Goal: Task Accomplishment & Management: Manage account settings

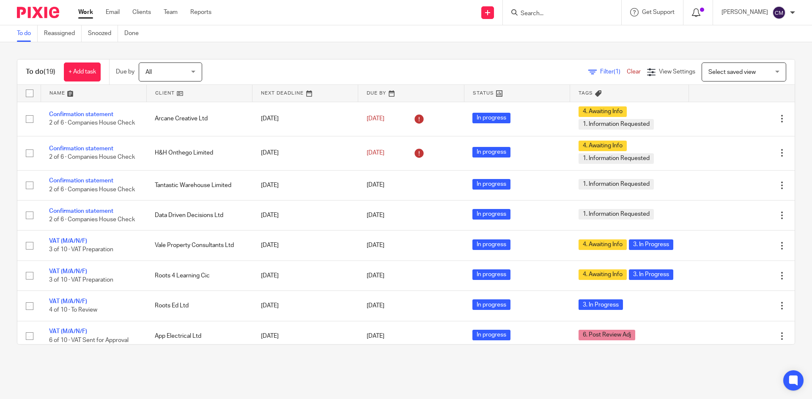
click at [700, 10] on icon at bounding box center [695, 12] width 8 height 8
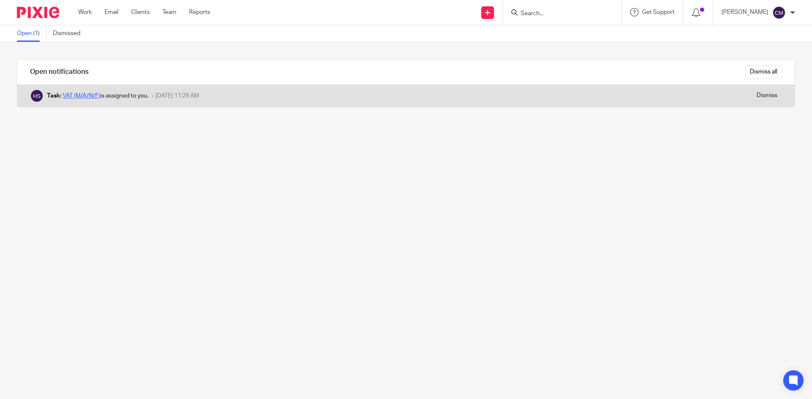
click at [80, 96] on link "VAT (M/A/N/F)" at bounding box center [82, 96] width 38 height 6
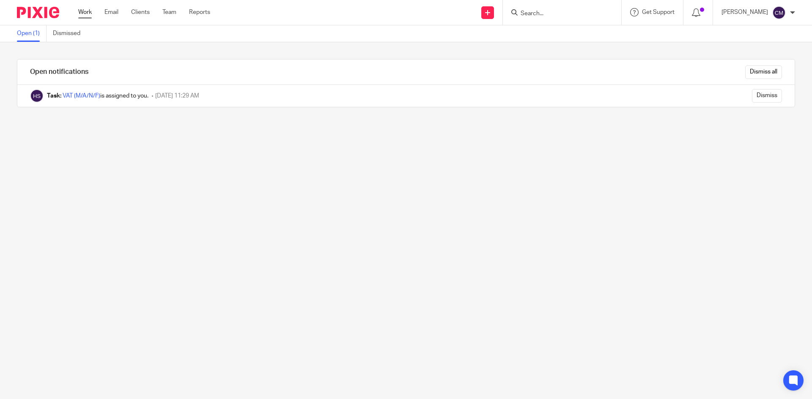
click at [89, 8] on link "Work" at bounding box center [85, 12] width 14 height 8
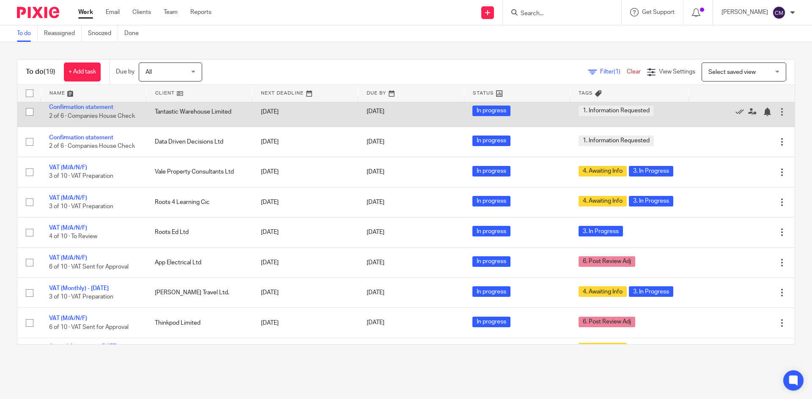
scroll to position [85, 0]
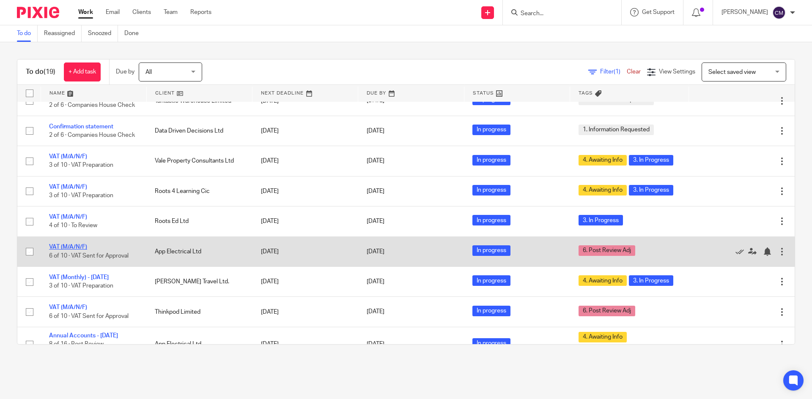
click at [74, 250] on link "VAT (M/A/N/F)" at bounding box center [68, 247] width 38 height 6
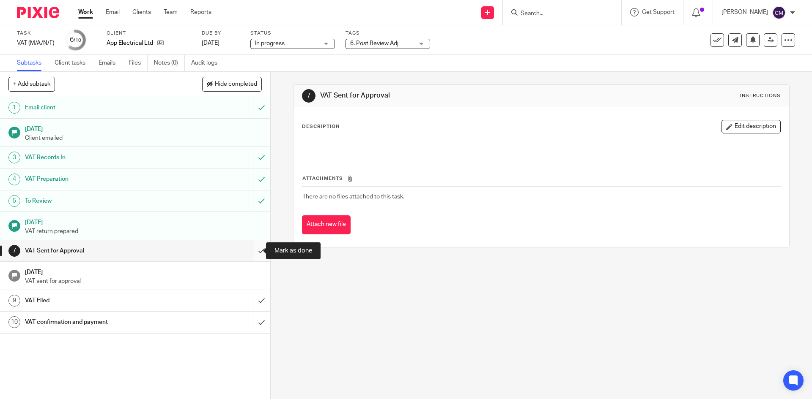
click at [257, 251] on input "submit" at bounding box center [135, 250] width 270 height 21
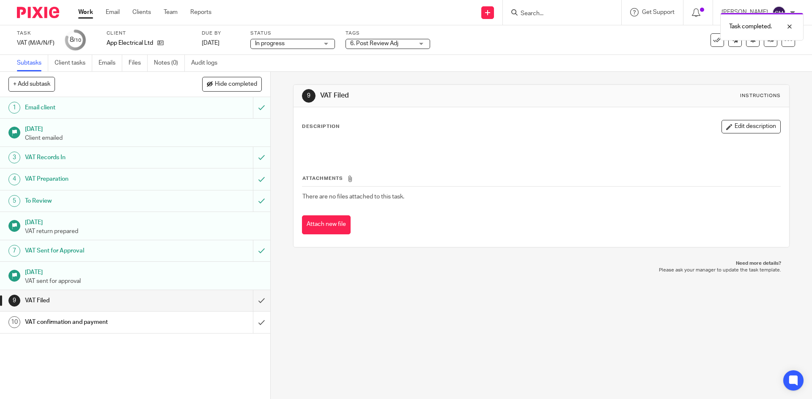
click at [372, 47] on span "6. Post Review Adj" at bounding box center [381, 43] width 63 height 9
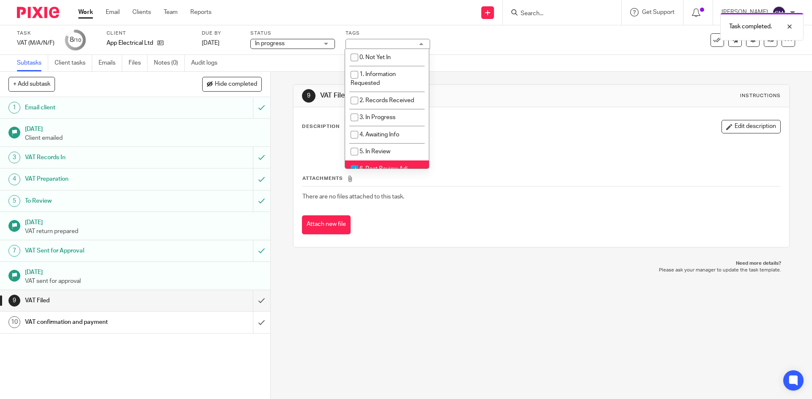
click at [366, 167] on span "6. Post Review Adj" at bounding box center [383, 169] width 48 height 6
checkbox input "false"
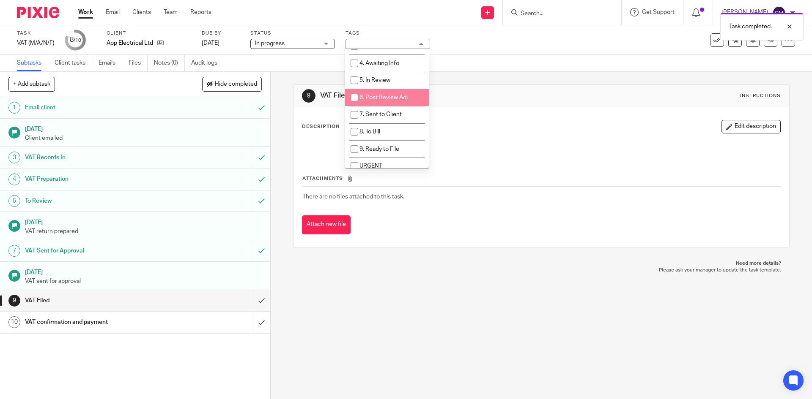
scroll to position [85, 0]
click at [388, 102] on span "7. Sent to Client" at bounding box center [380, 101] width 42 height 6
checkbox input "true"
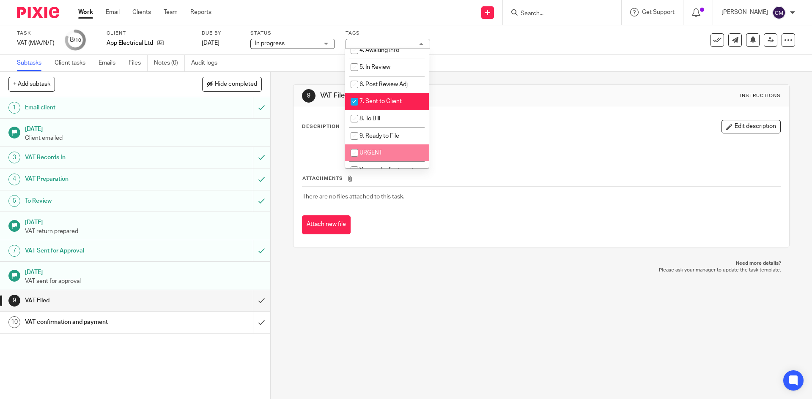
click at [422, 301] on div "9 VAT Filed Instructions Description Edit description Attachments There are no …" at bounding box center [541, 236] width 541 height 328
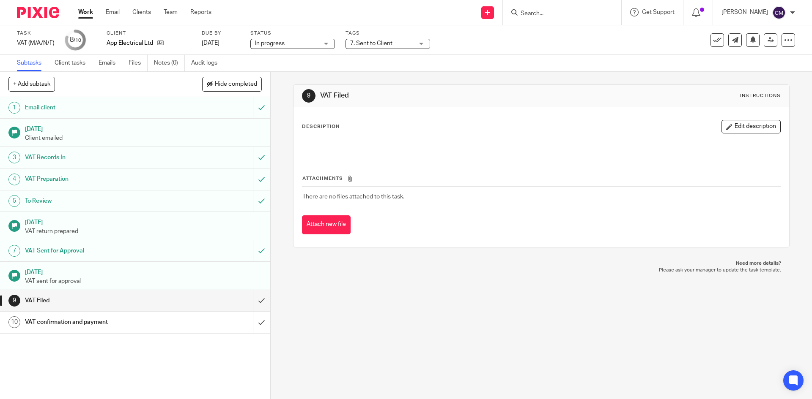
click at [86, 10] on link "Work" at bounding box center [85, 12] width 15 height 8
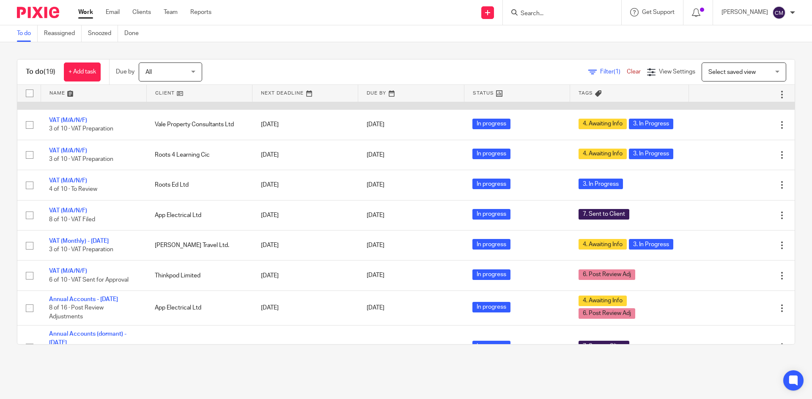
scroll to position [169, 0]
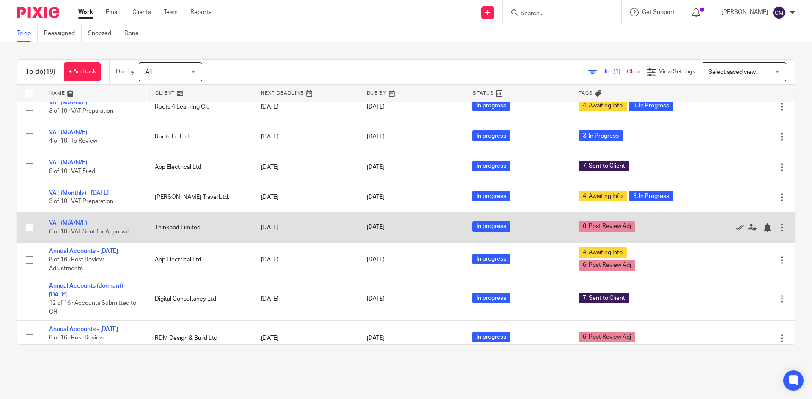
click at [76, 230] on td "VAT (M/A/N/F) 6 of 10 · VAT Sent for Approval" at bounding box center [94, 228] width 106 height 30
click at [73, 226] on link "VAT (M/A/N/F)" at bounding box center [68, 223] width 38 height 6
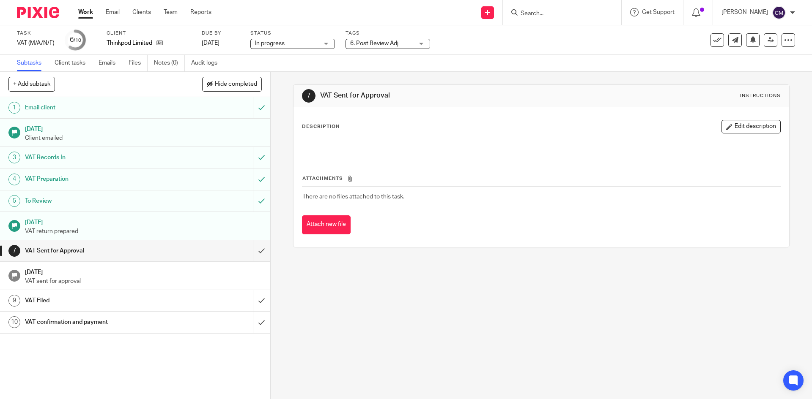
click at [371, 42] on span "6. Post Review Adj" at bounding box center [374, 44] width 48 height 6
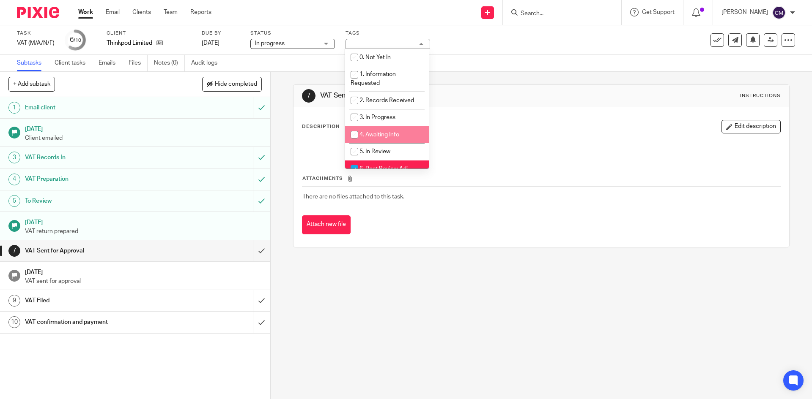
click at [359, 129] on input "checkbox" at bounding box center [354, 135] width 16 height 16
checkbox input "true"
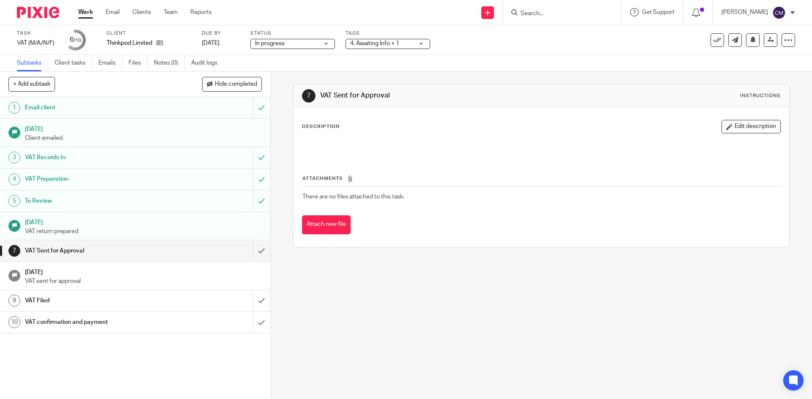
click at [83, 16] on link "Work" at bounding box center [85, 12] width 15 height 8
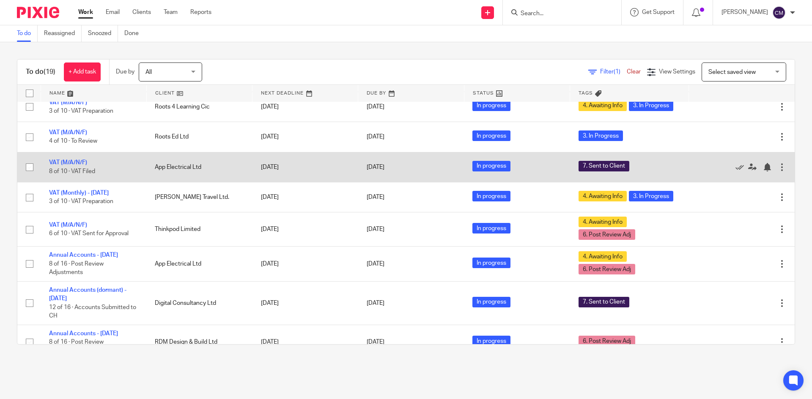
scroll to position [211, 0]
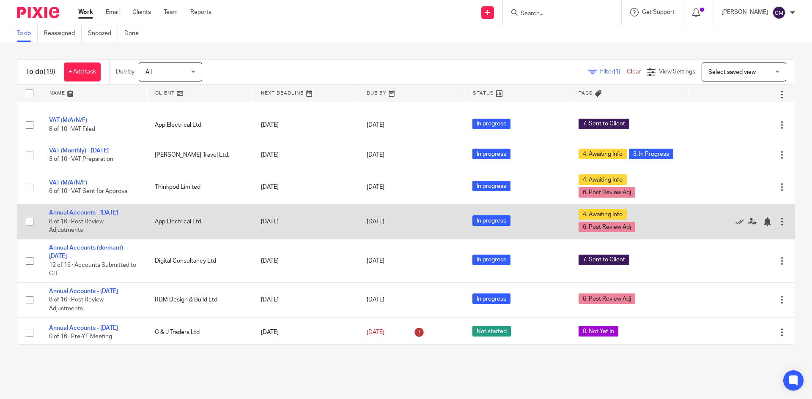
click at [78, 228] on td "Annual Accounts - February 2025 8 of 16 · Post Review Adjustments" at bounding box center [94, 222] width 106 height 35
click at [80, 216] on link "Annual Accounts - [DATE]" at bounding box center [83, 213] width 69 height 6
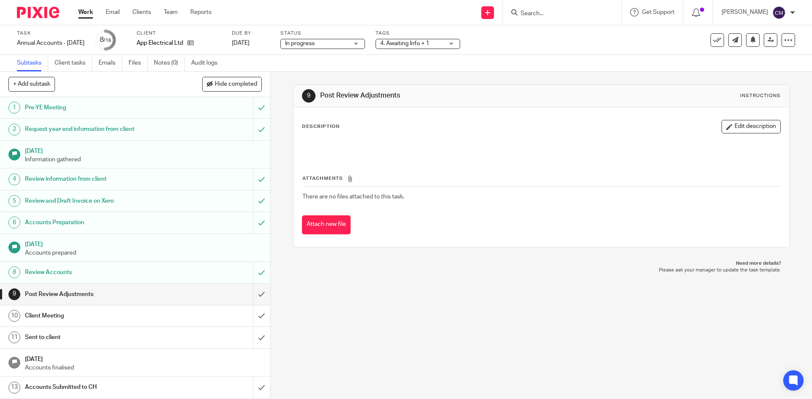
click at [443, 46] on span "4. Awaiting Info + 1" at bounding box center [411, 43] width 63 height 9
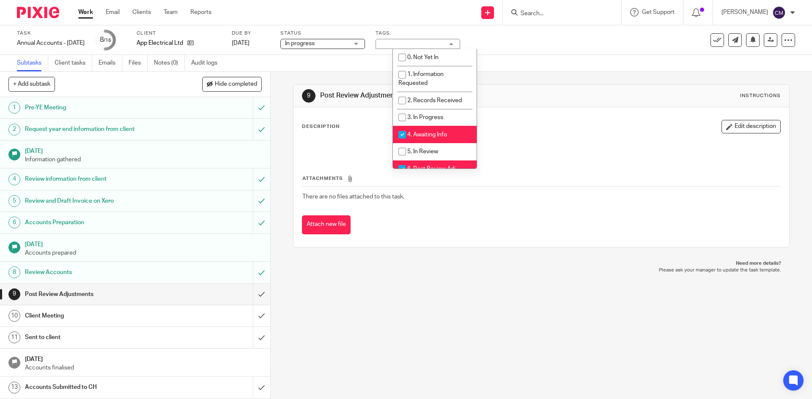
click at [413, 126] on li "4. Awaiting Info" at bounding box center [435, 134] width 84 height 17
checkbox input "false"
click at [598, 161] on div "Attachments There are no files attached to this task. Attach new file" at bounding box center [541, 196] width 478 height 77
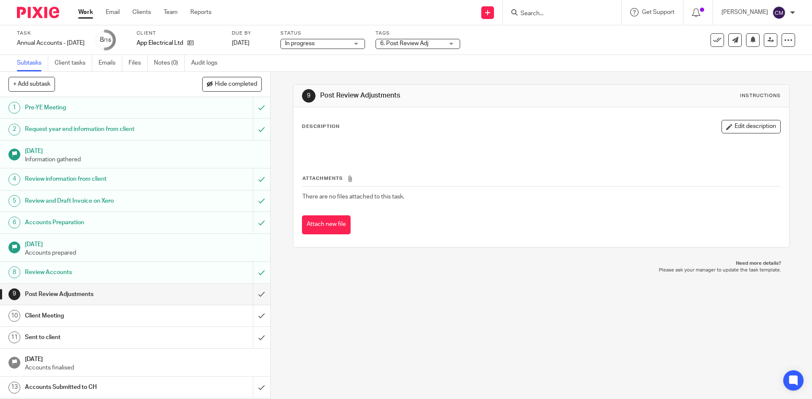
click at [82, 11] on link "Work" at bounding box center [85, 12] width 15 height 8
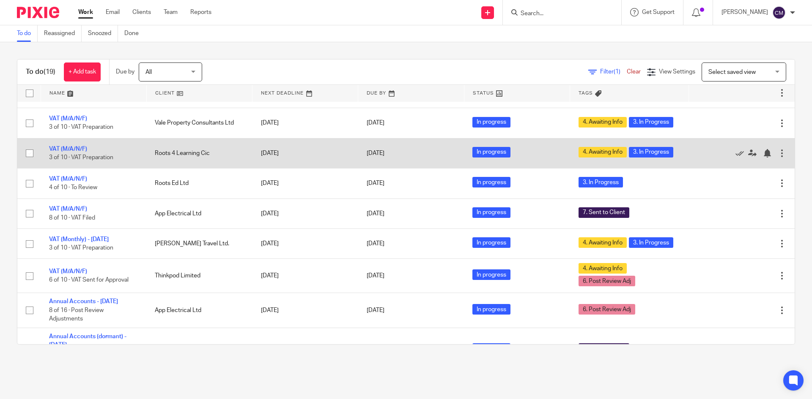
scroll to position [211, 0]
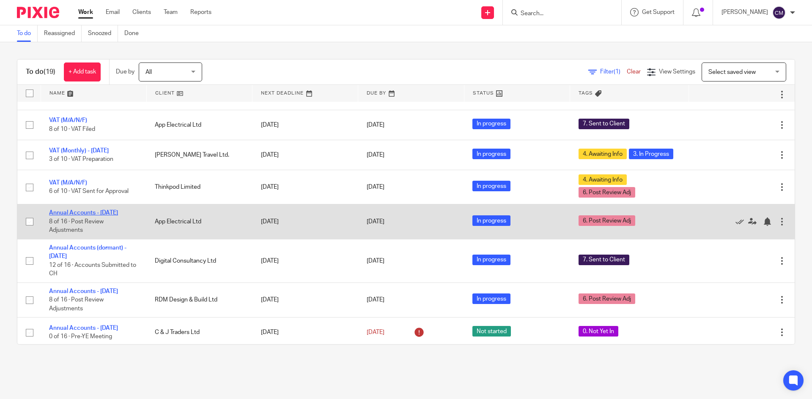
click at [84, 216] on link "Annual Accounts - [DATE]" at bounding box center [83, 213] width 69 height 6
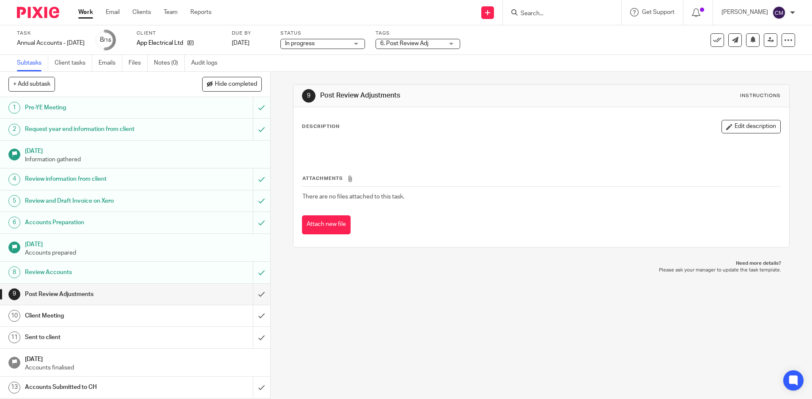
click at [409, 44] on span "6. Post Review Adj" at bounding box center [404, 44] width 48 height 6
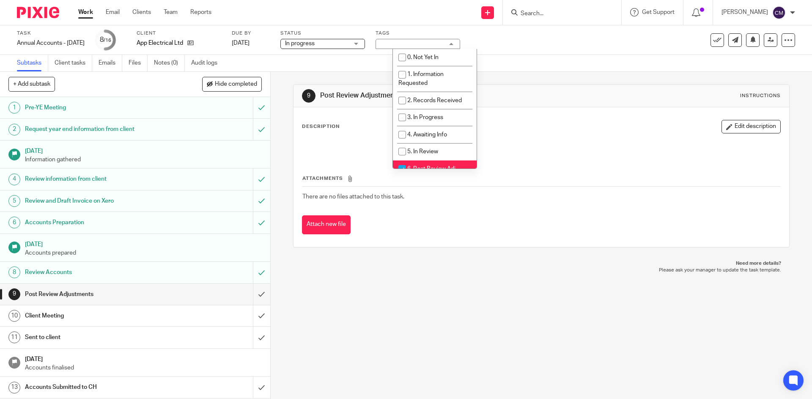
click at [418, 164] on li "6. Post Review Adj" at bounding box center [435, 169] width 84 height 17
checkbox input "false"
click at [418, 153] on span "5. In Review" at bounding box center [422, 152] width 31 height 6
checkbox input "true"
click at [251, 298] on input "submit" at bounding box center [135, 294] width 270 height 21
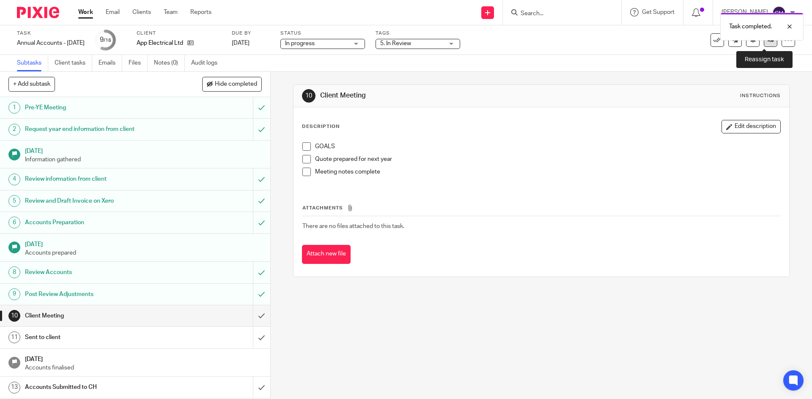
click at [763, 44] on link at bounding box center [770, 40] width 14 height 14
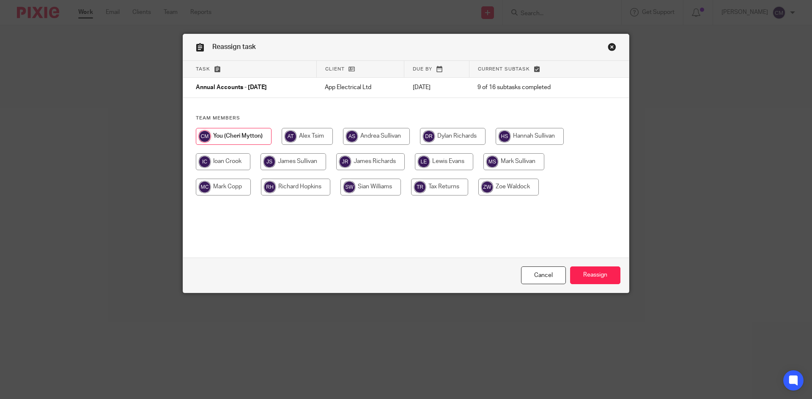
click at [281, 159] on input "radio" at bounding box center [293, 161] width 66 height 17
radio input "true"
click at [611, 275] on input "Reassign" at bounding box center [595, 276] width 50 height 18
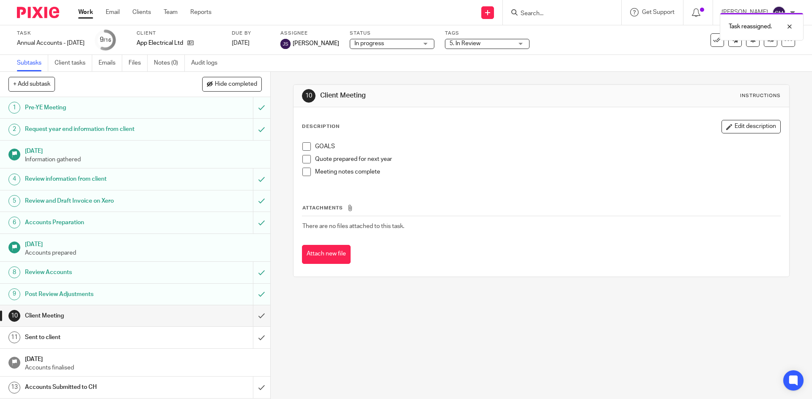
click at [85, 16] on link "Work" at bounding box center [85, 12] width 15 height 8
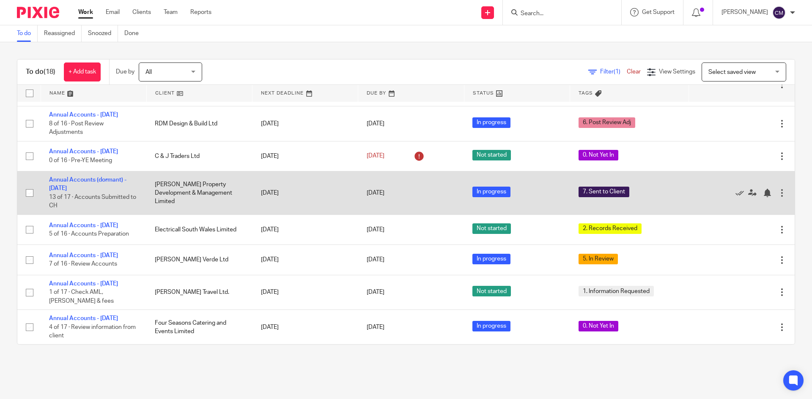
scroll to position [359, 0]
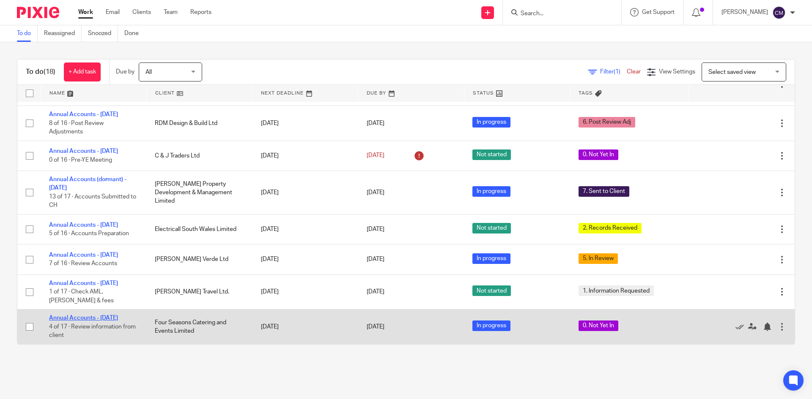
click at [89, 317] on link "Annual Accounts - [DATE]" at bounding box center [83, 318] width 69 height 6
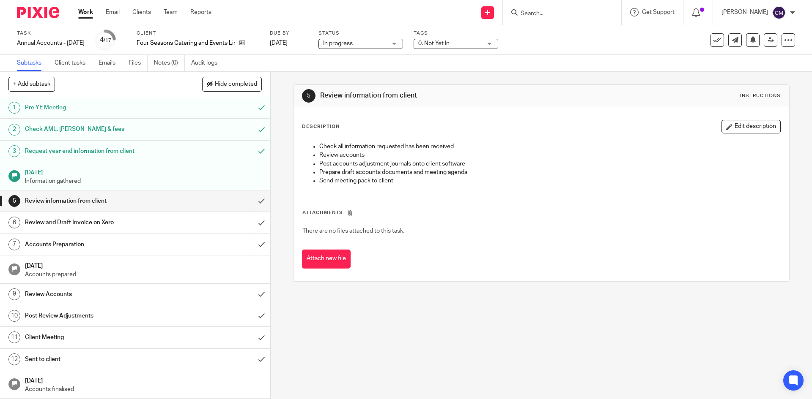
click at [462, 49] on div "Tags 0. Not Yet In 0. Not Yet In 1. Information Requested 2. Records Received 3…" at bounding box center [455, 40] width 85 height 20
click at [449, 43] on span "0. Not Yet In" at bounding box center [433, 44] width 31 height 6
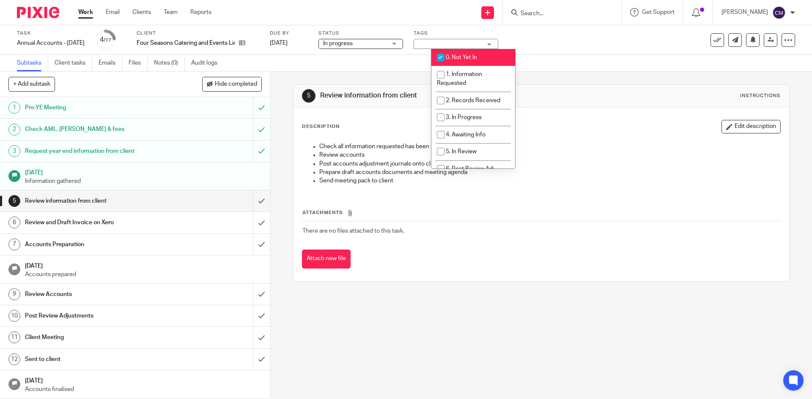
click at [444, 58] on input "checkbox" at bounding box center [440, 57] width 16 height 16
checkbox input "false"
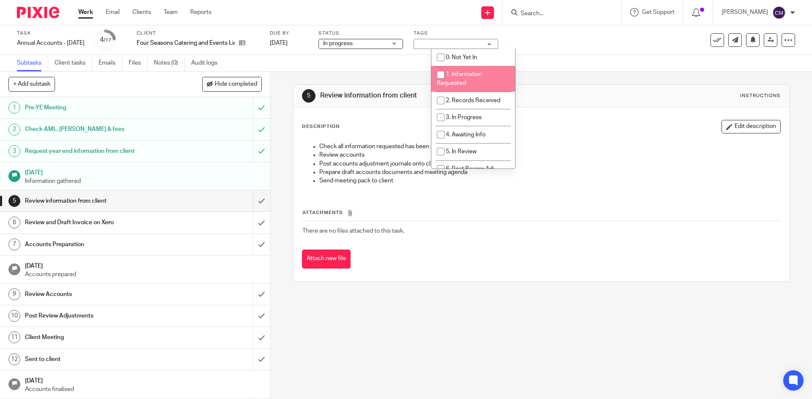
click at [454, 77] on span "1. Information Requested" at bounding box center [459, 78] width 45 height 15
checkbox input "true"
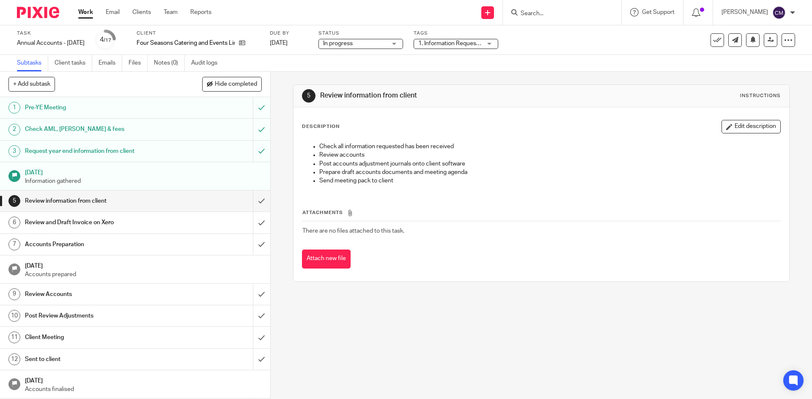
click at [324, 51] on div "Task Annual Accounts - August 2025 Save Annual Accounts - August 2025 4 /17 Cli…" at bounding box center [406, 40] width 812 height 30
click at [86, 14] on link "Work" at bounding box center [85, 12] width 15 height 8
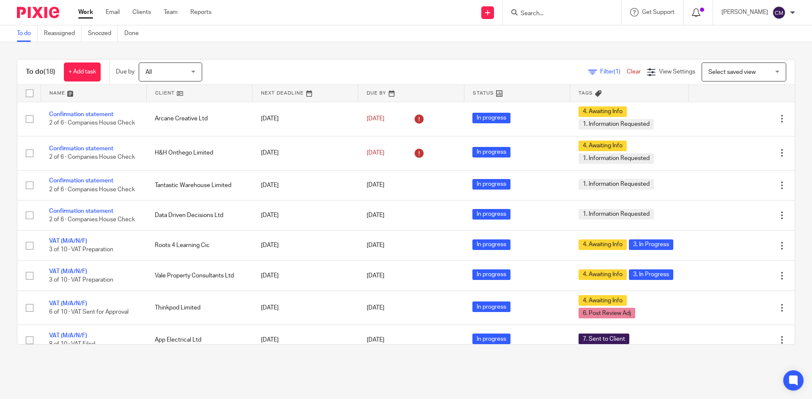
click at [700, 12] on icon at bounding box center [695, 12] width 8 height 8
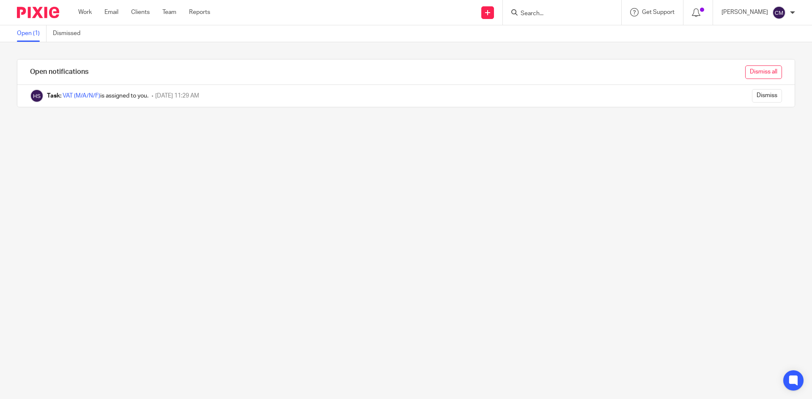
click at [745, 74] on input "Dismiss all" at bounding box center [763, 73] width 37 height 14
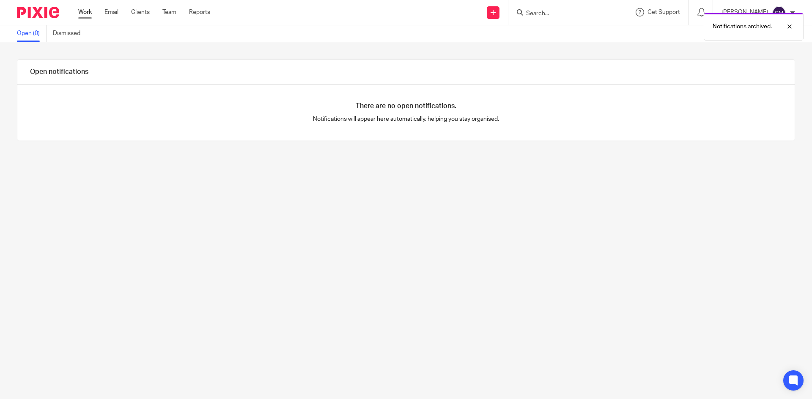
click at [86, 14] on link "Work" at bounding box center [85, 12] width 14 height 8
